Goal: Task Accomplishment & Management: Use online tool/utility

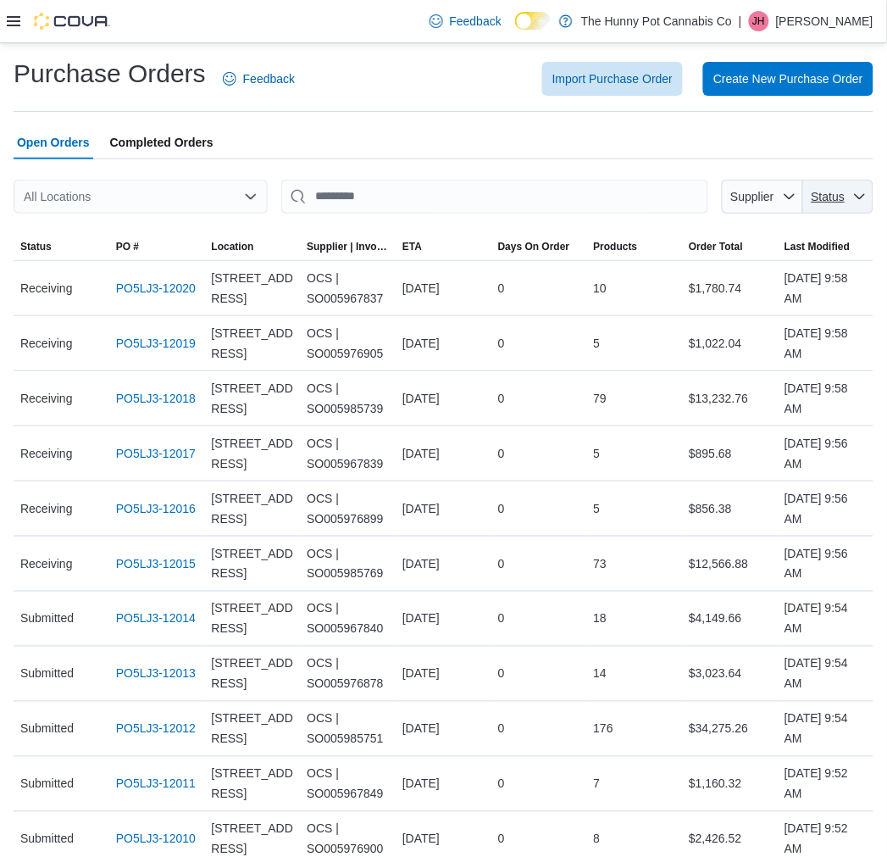
click at [846, 200] on span "Status" at bounding box center [829, 197] width 34 height 14
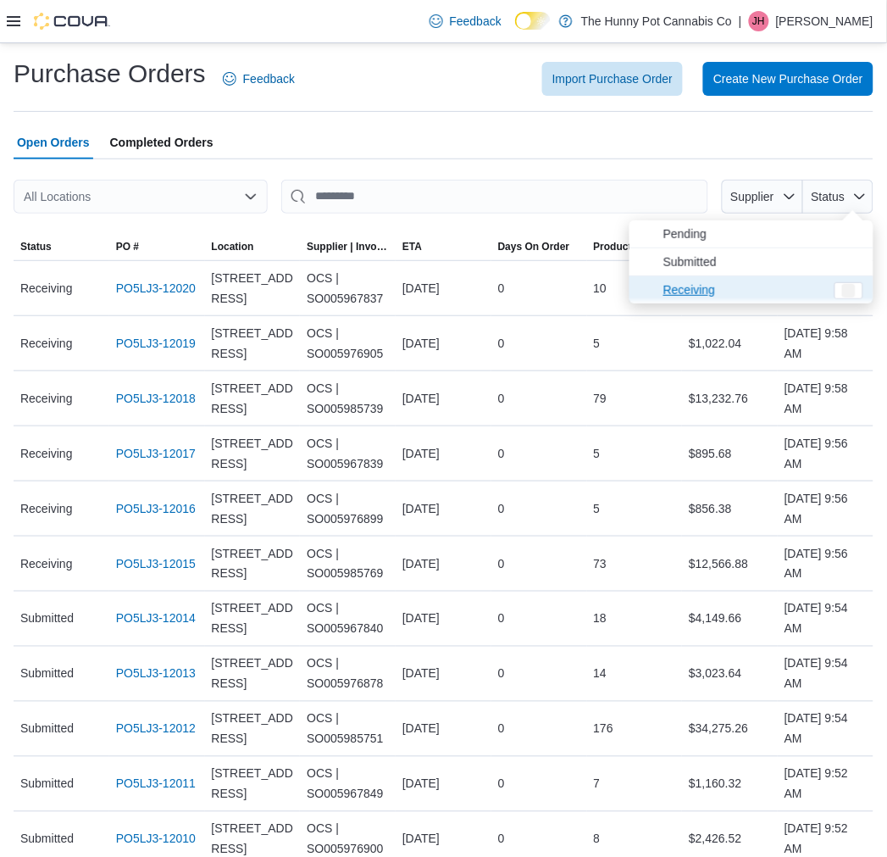
click at [774, 281] on span "Receiving" at bounding box center [744, 290] width 161 height 20
type input "**********"
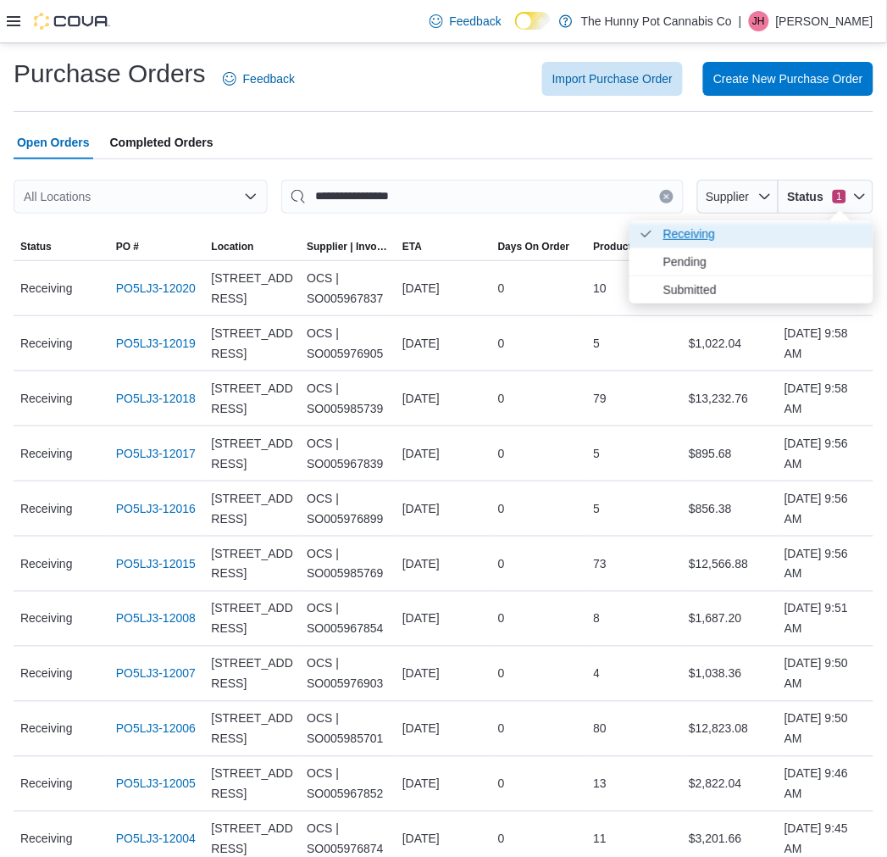
click at [775, 236] on span "Receiving . Checked option." at bounding box center [764, 234] width 200 height 20
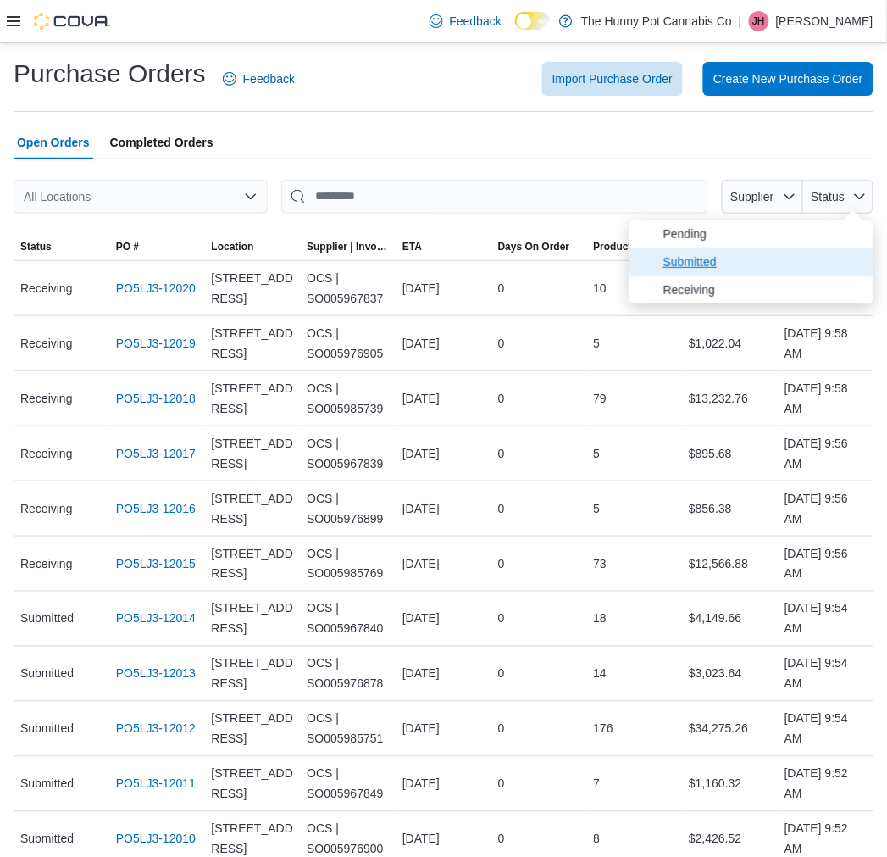
click at [772, 269] on span "Submitted" at bounding box center [764, 262] width 200 height 20
type input "**********"
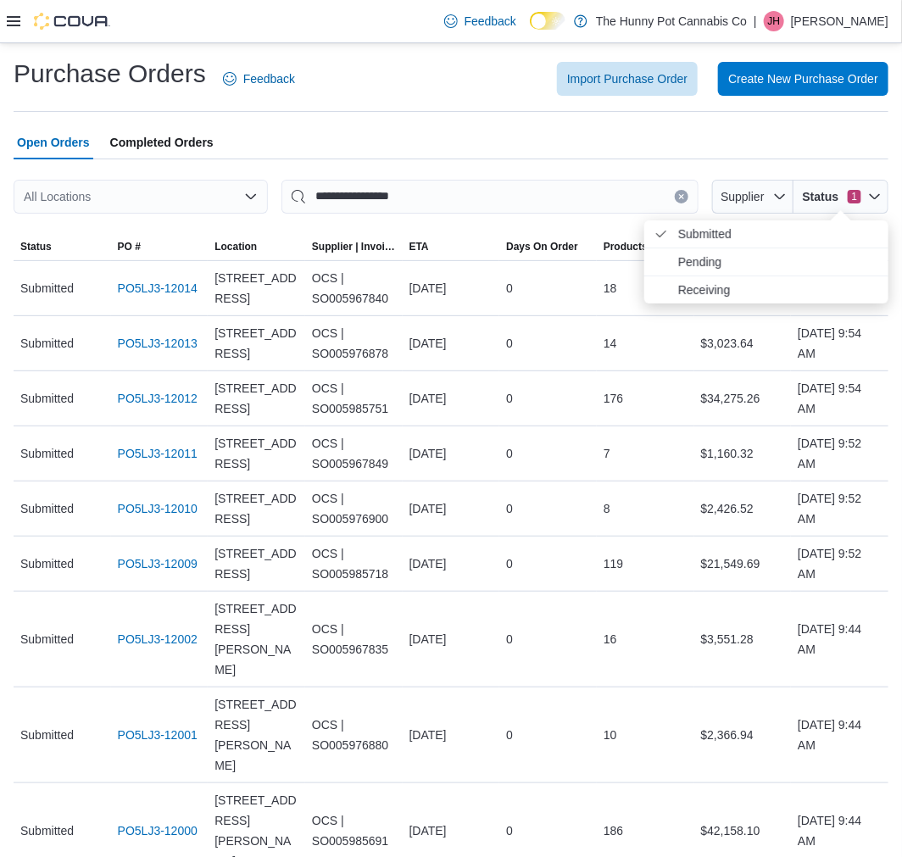
click at [154, 199] on div "All Locations" at bounding box center [141, 197] width 254 height 34
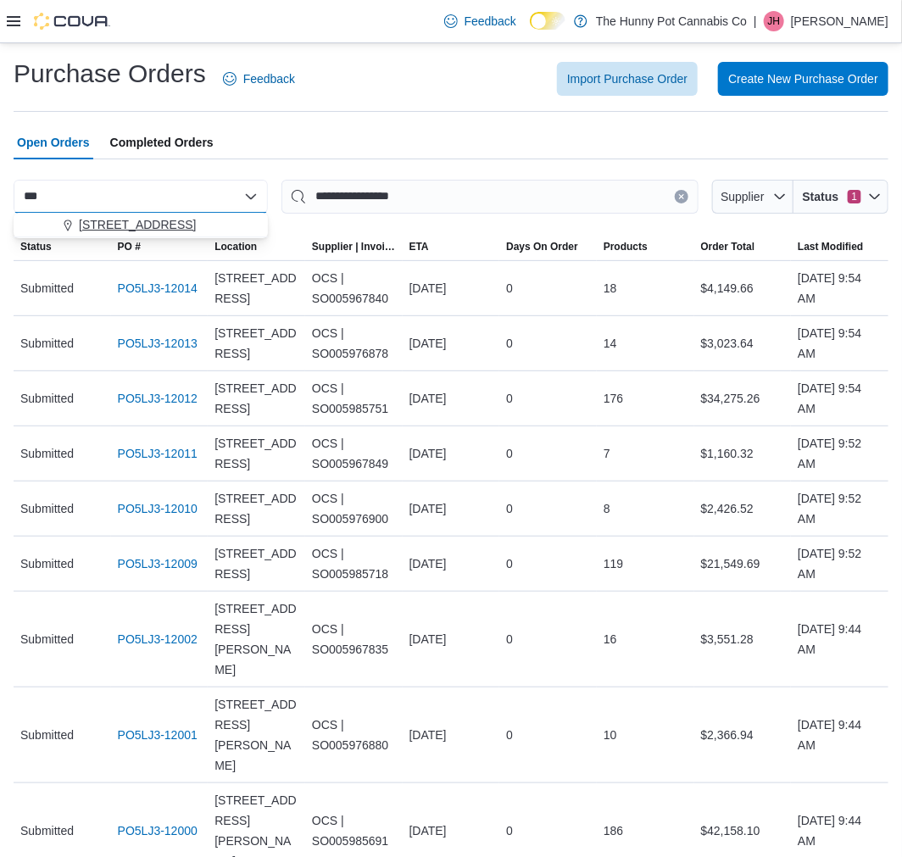
type input "***"
click at [155, 225] on span "[STREET_ADDRESS]" at bounding box center [137, 224] width 117 height 17
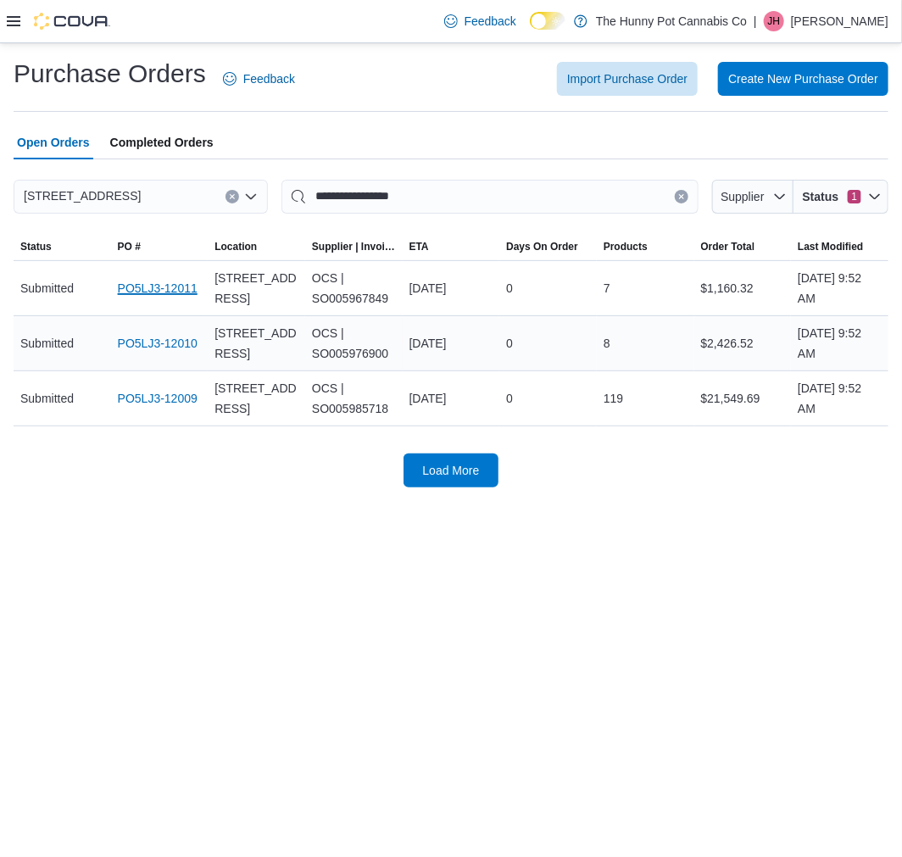
drag, startPoint x: 156, startPoint y: 286, endPoint x: 161, endPoint y: 323, distance: 37.6
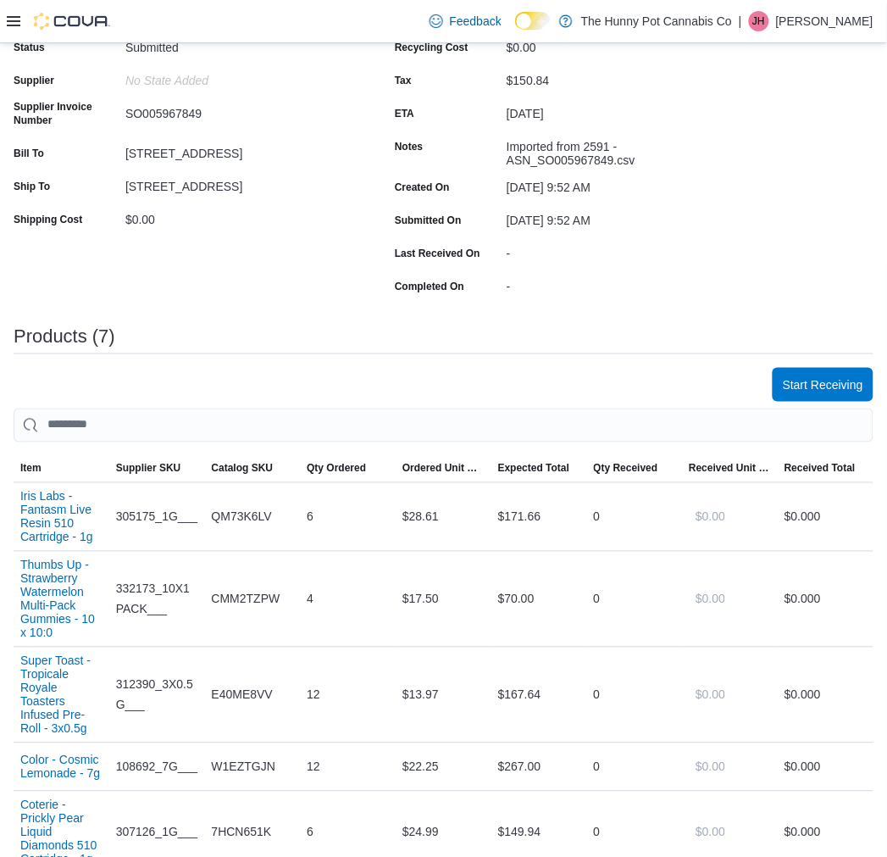
scroll to position [188, 0]
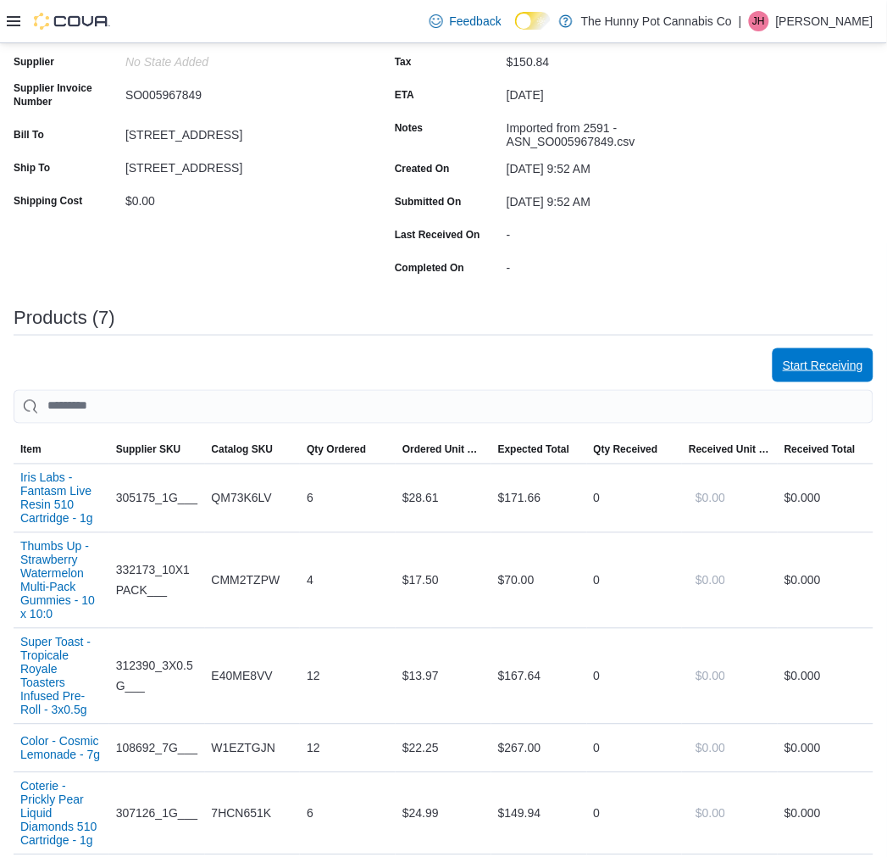
click at [831, 364] on span "Start Receiving" at bounding box center [823, 365] width 81 height 17
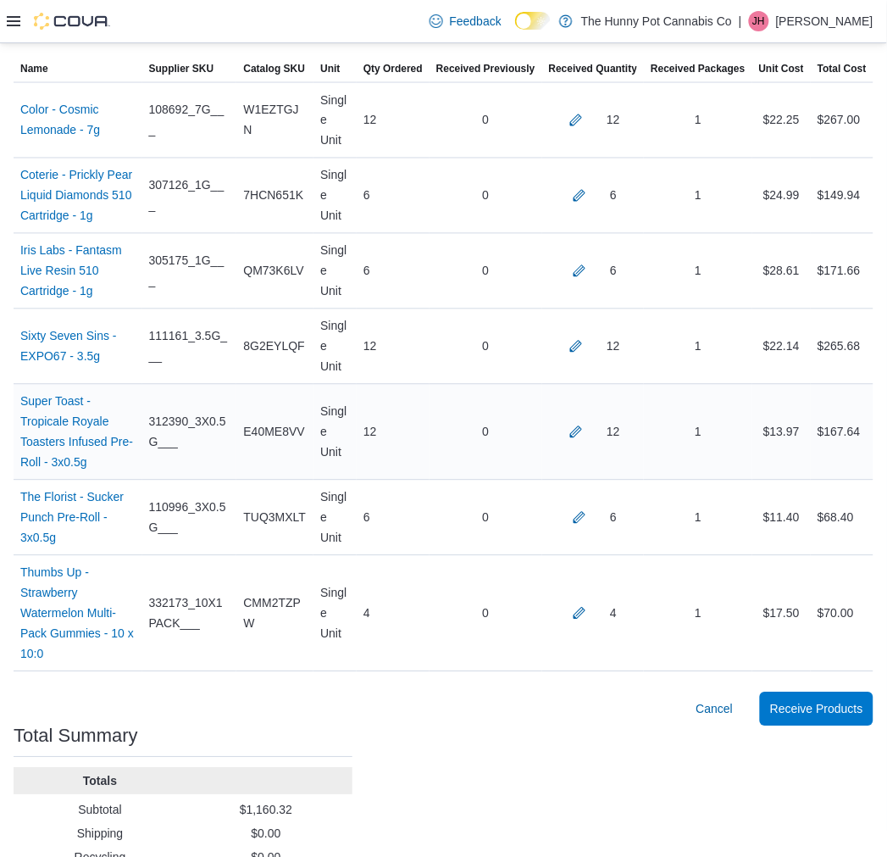
scroll to position [526, 0]
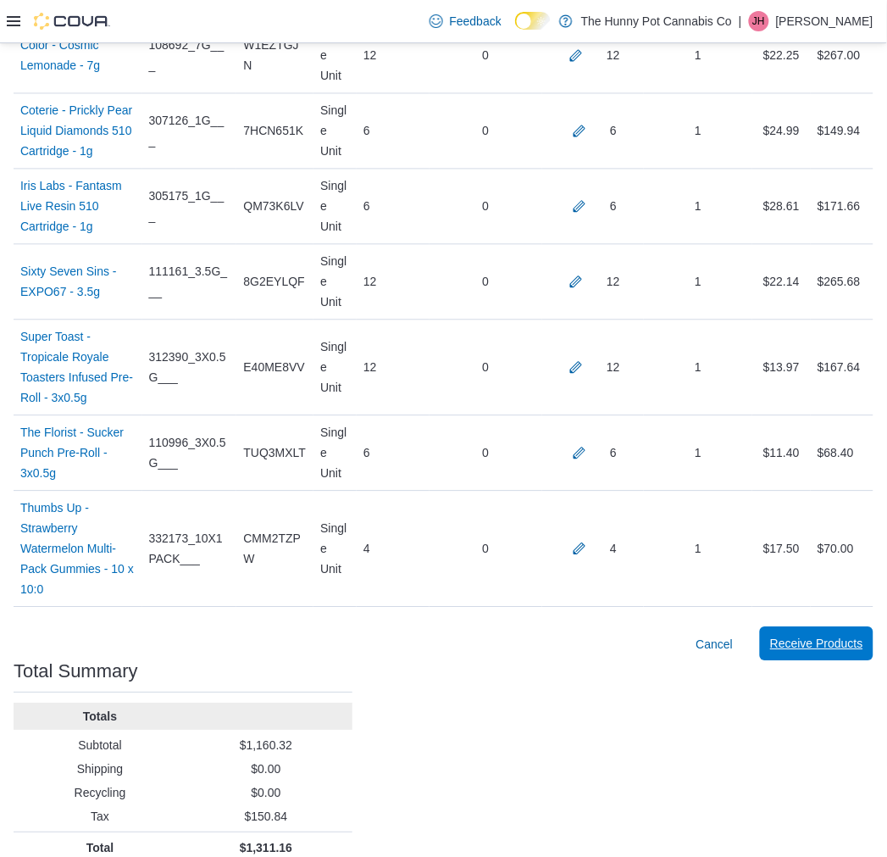
click at [839, 627] on span "Receive Products" at bounding box center [816, 644] width 93 height 34
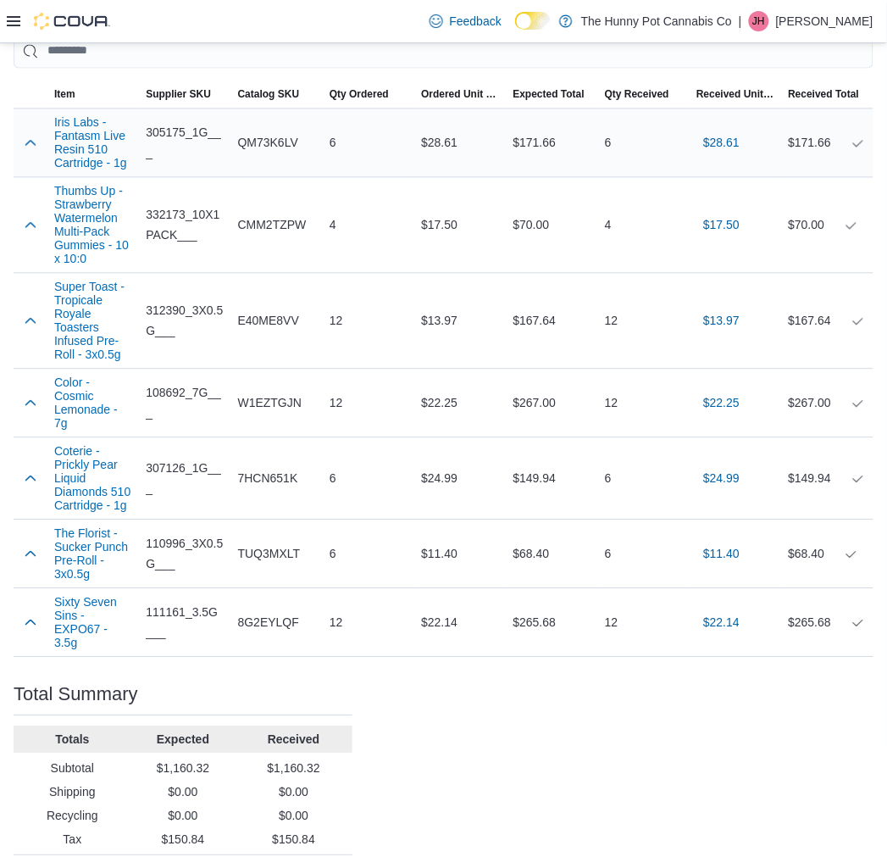
scroll to position [549, 0]
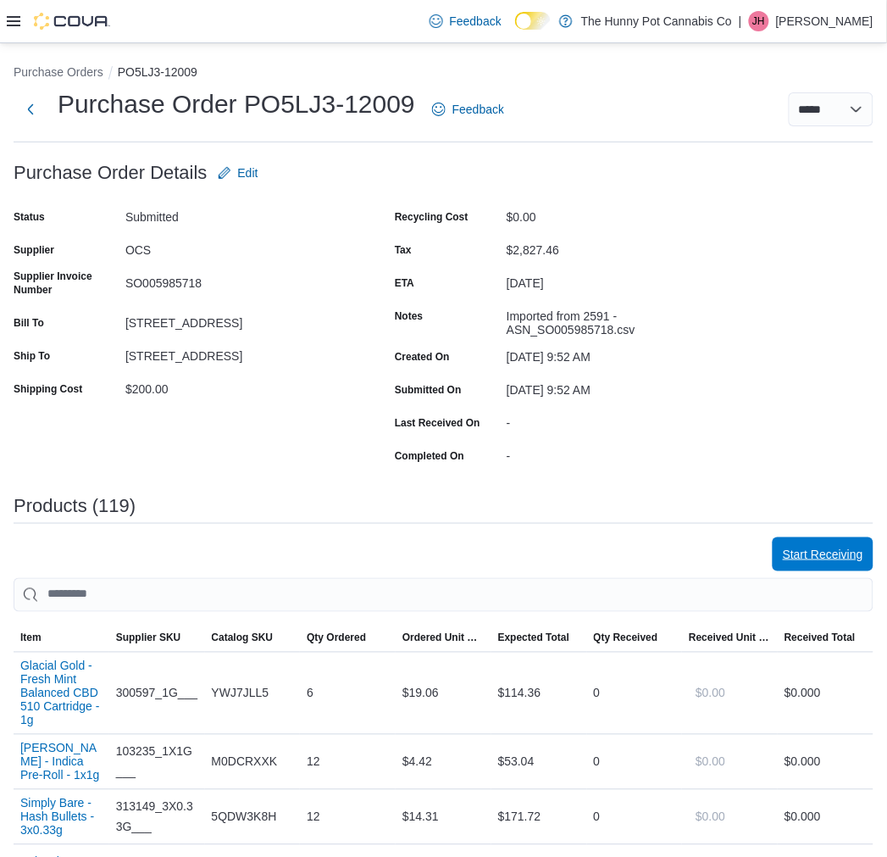
click at [825, 544] on span "Start Receiving" at bounding box center [823, 554] width 81 height 34
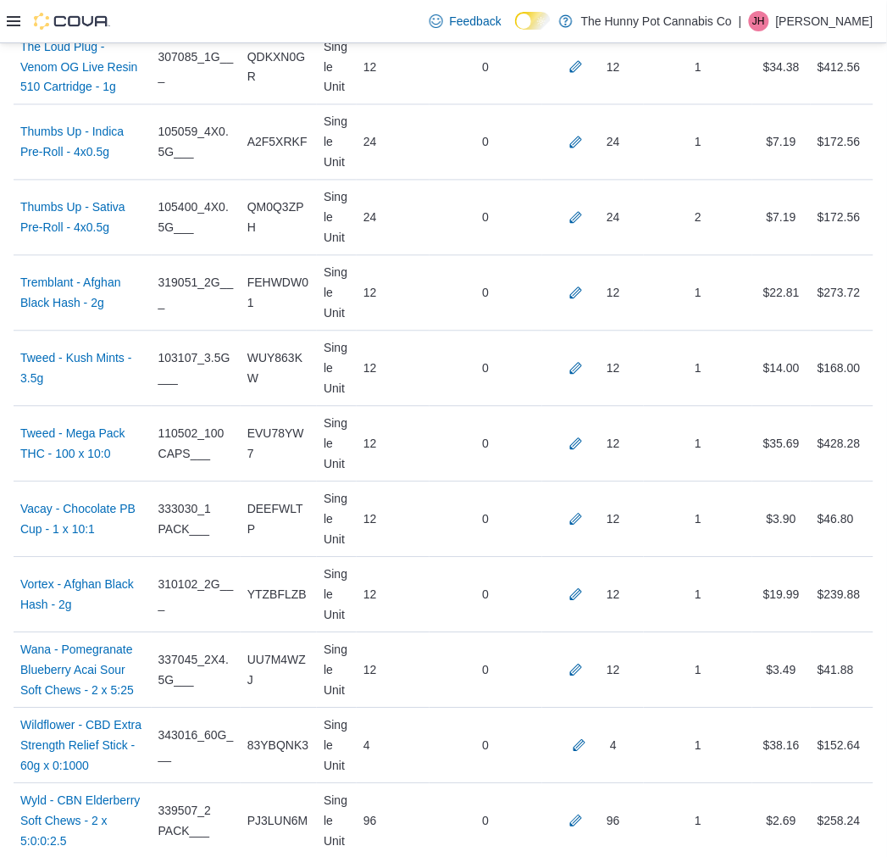
scroll to position [9142, 0]
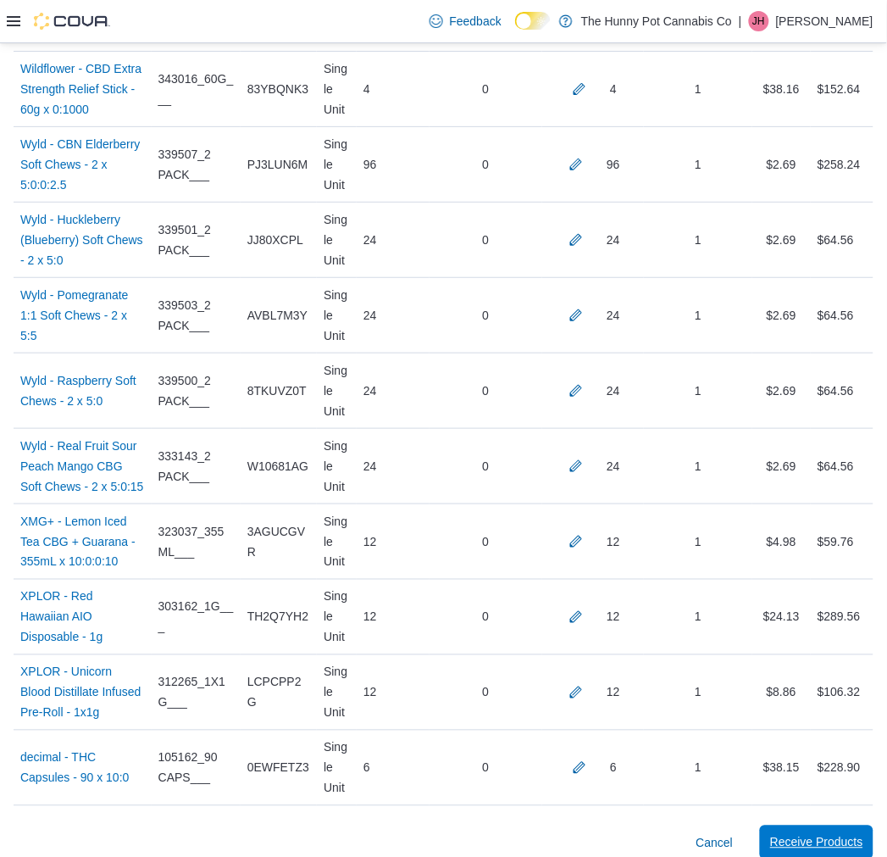
click at [792, 834] on span "Receive Products" at bounding box center [816, 842] width 93 height 17
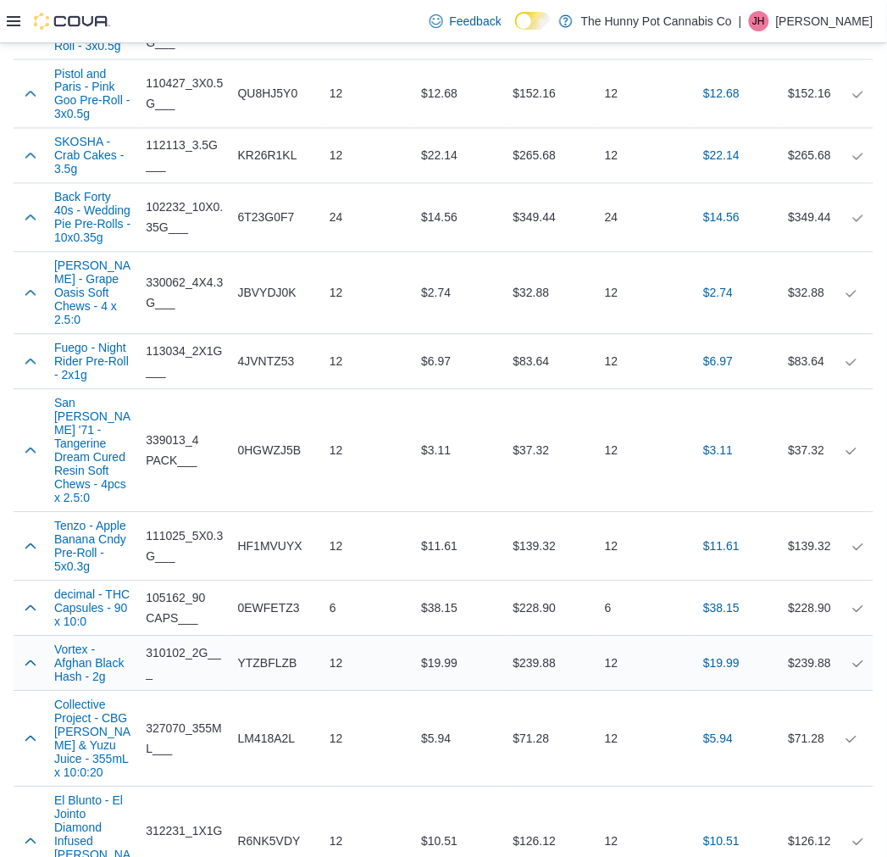
scroll to position [8690, 0]
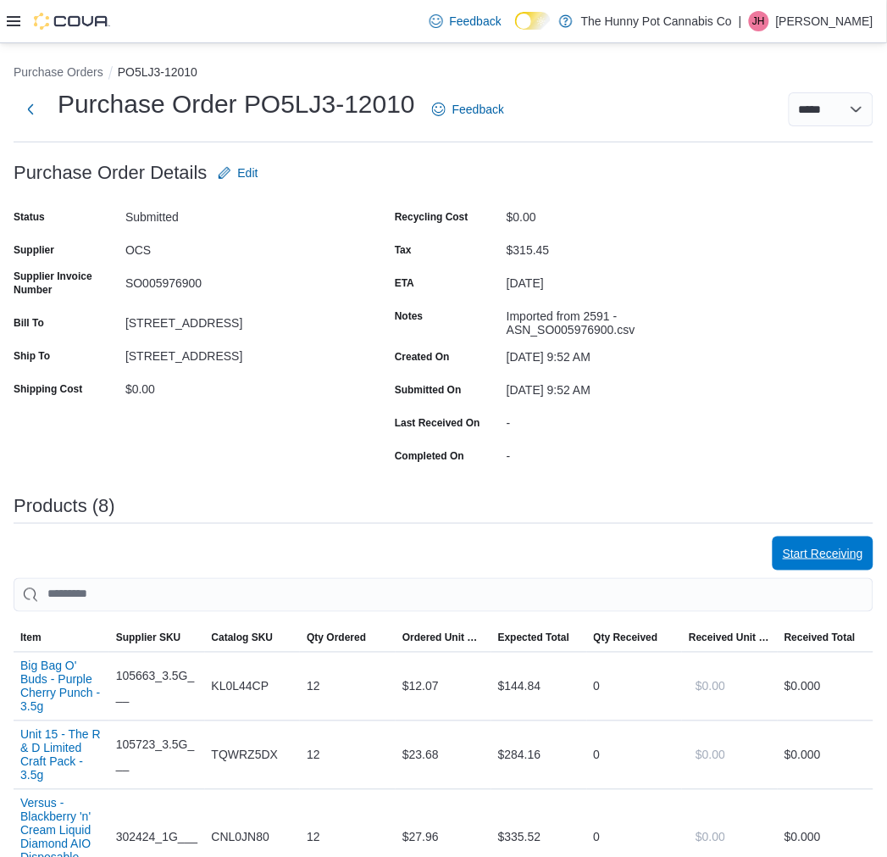
click at [825, 544] on span "Start Receiving" at bounding box center [823, 553] width 81 height 34
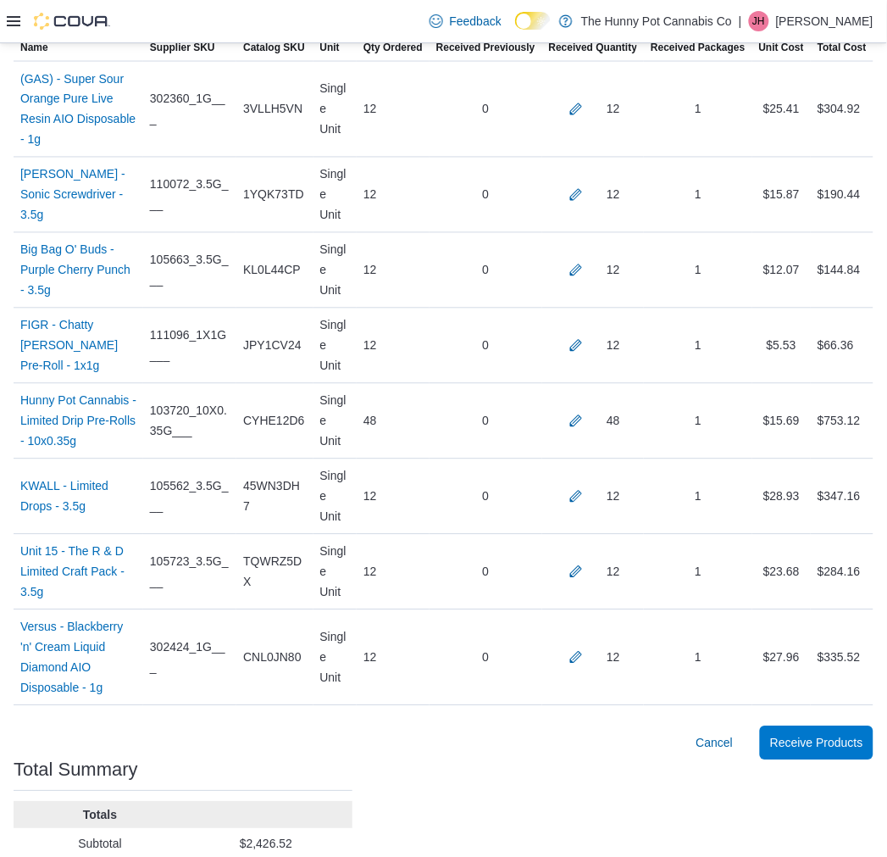
scroll to position [500, 0]
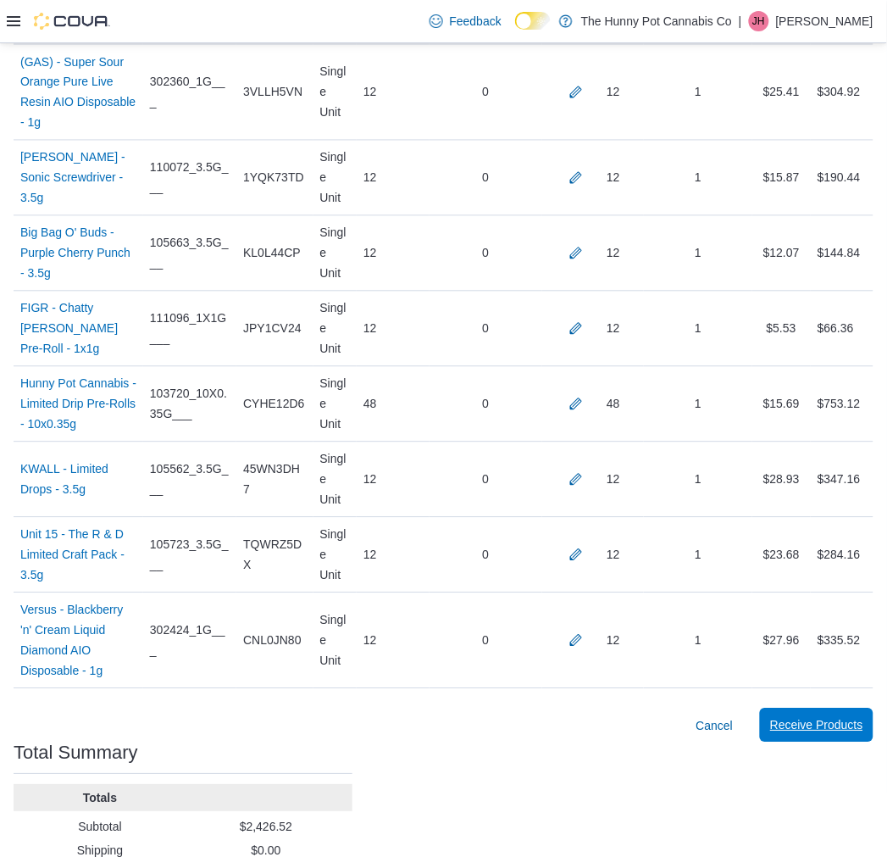
click at [825, 717] on span "Receive Products" at bounding box center [816, 725] width 93 height 17
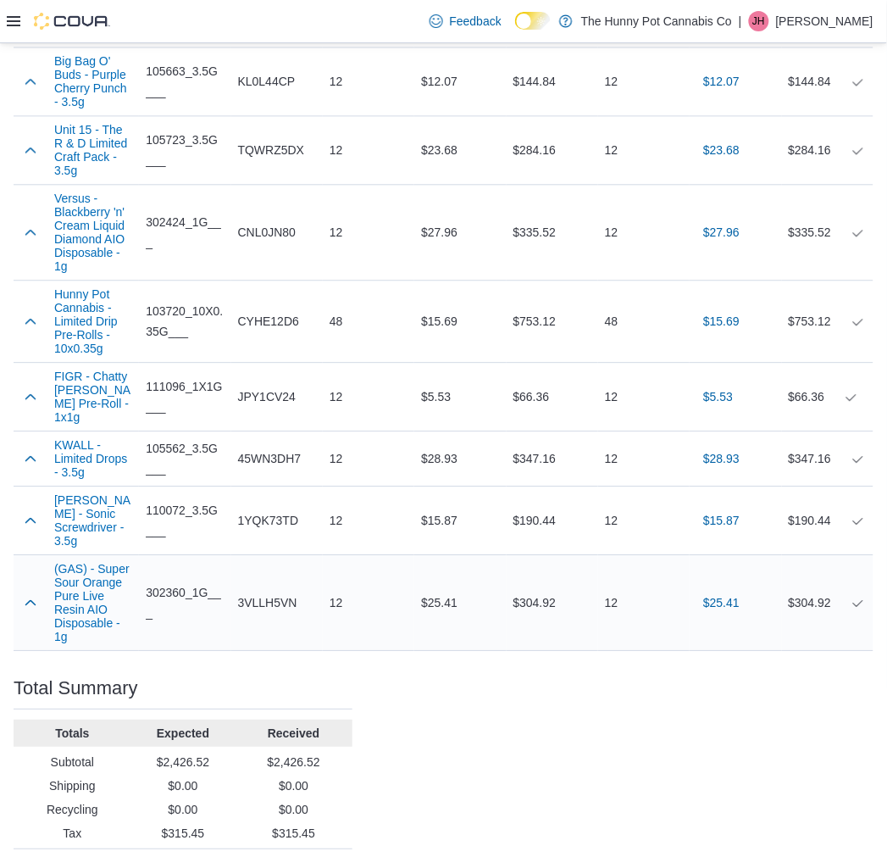
scroll to position [616, 0]
